Goal: Information Seeking & Learning: Learn about a topic

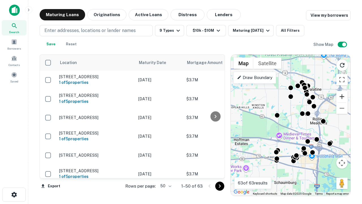
click at [342, 97] on button "Zoom in" at bounding box center [342, 96] width 11 height 11
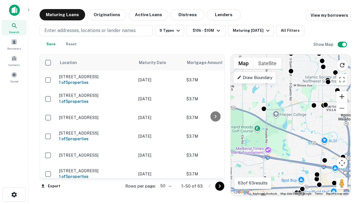
click at [342, 97] on button "Zoom in" at bounding box center [342, 96] width 11 height 11
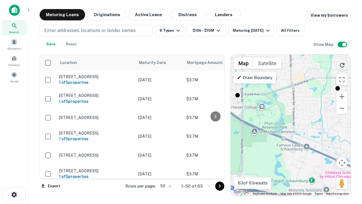
click at [342, 64] on icon "Reload search area" at bounding box center [342, 65] width 7 height 7
